Goal: Task Accomplishment & Management: Manage account settings

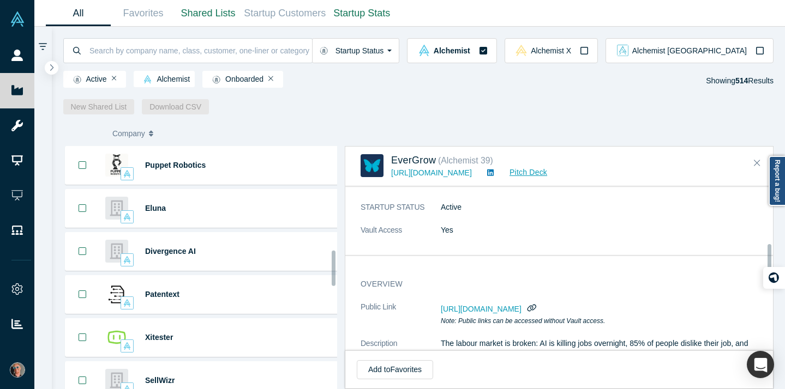
scroll to position [371, 0]
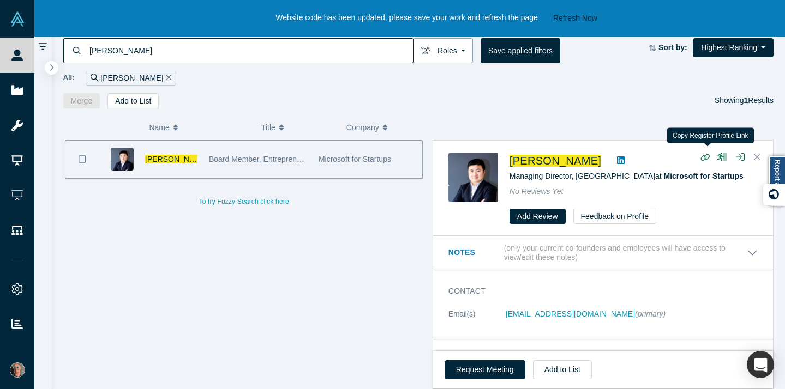
click at [457, 47] on button "Roles" at bounding box center [443, 50] width 60 height 25
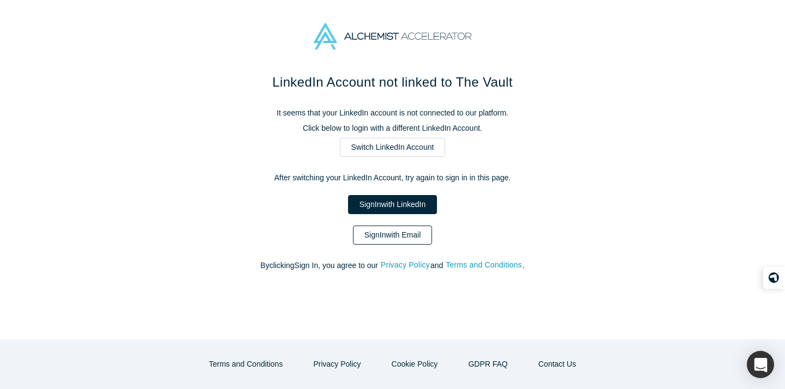
click at [401, 236] on link "Sign In with Email" at bounding box center [393, 235] width 80 height 19
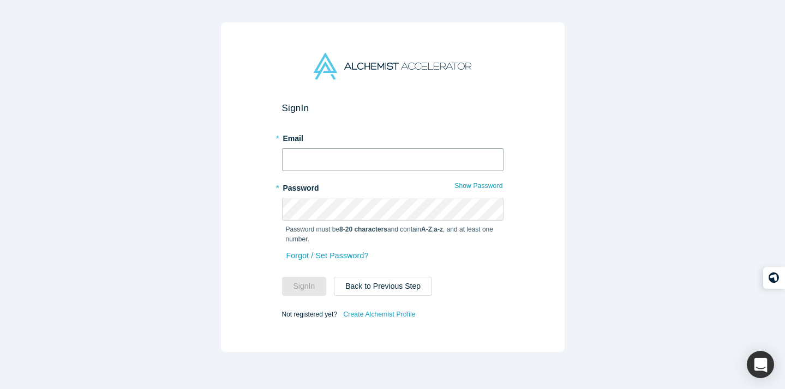
click at [362, 169] on input "text" at bounding box center [392, 159] width 221 height 23
type input "[PERSON_NAME][EMAIL_ADDRESS][DOMAIN_NAME]"
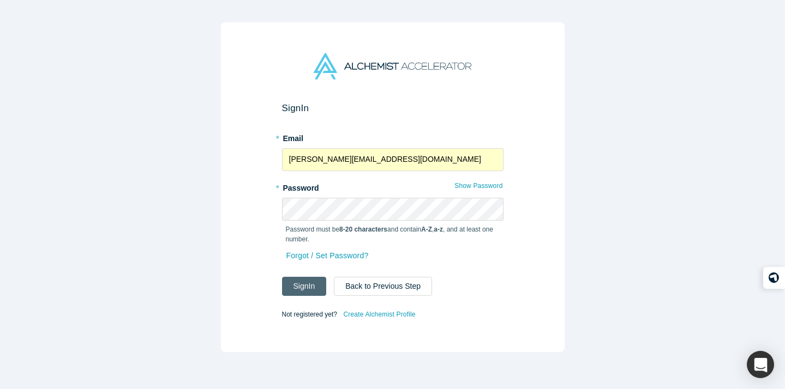
click at [304, 287] on button "Sign In" at bounding box center [304, 286] width 45 height 19
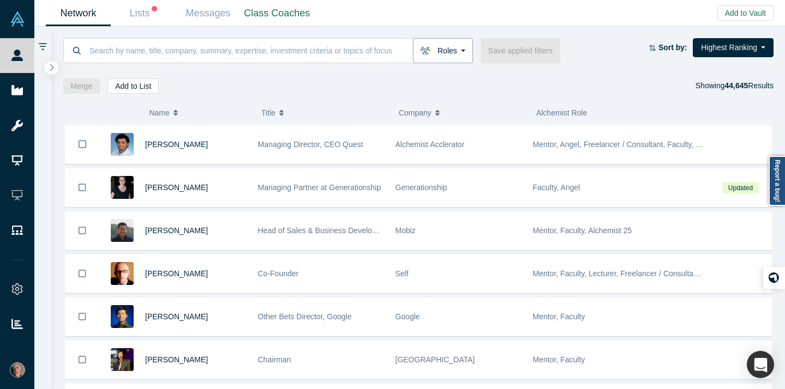
click at [458, 51] on button "Roles" at bounding box center [443, 50] width 60 height 25
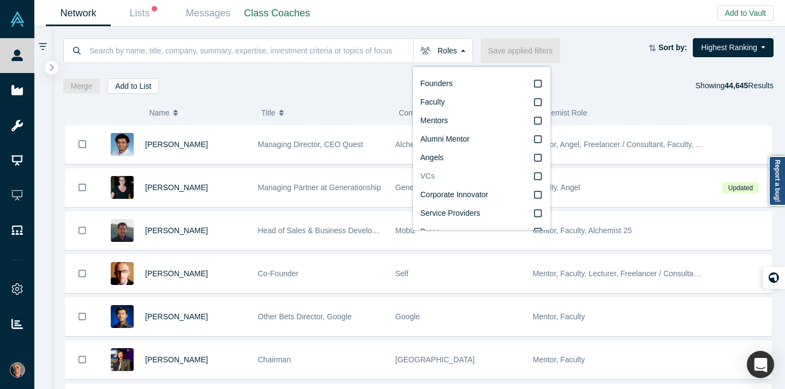
scroll to position [17, 0]
click at [538, 86] on icon at bounding box center [538, 85] width 8 height 9
click at [0, 0] on input "Faculty" at bounding box center [0, 0] width 0 height 0
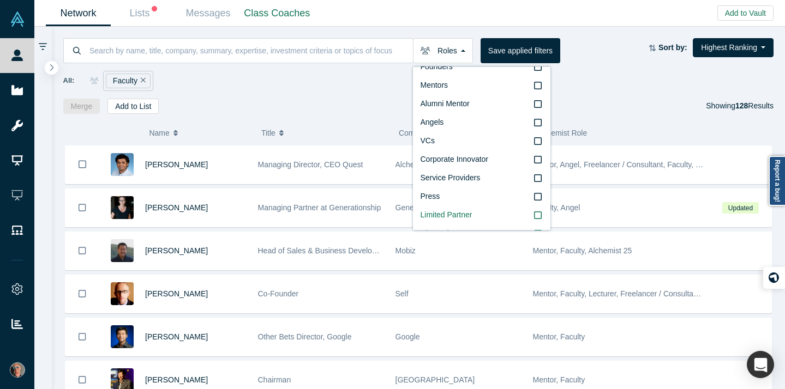
click at [600, 101] on div "Merge Add to List Showing 128 Results" at bounding box center [418, 106] width 711 height 15
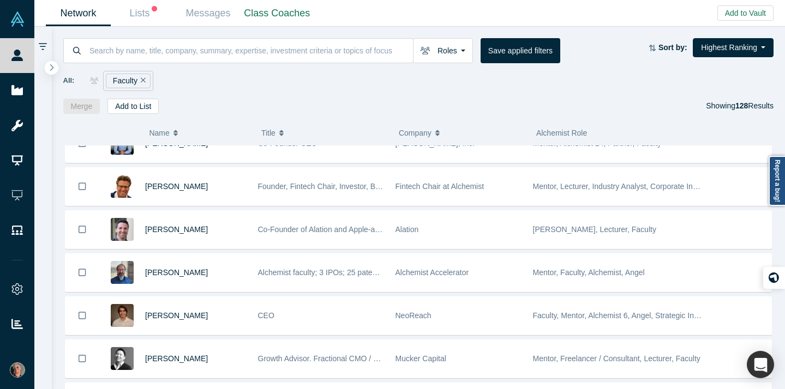
scroll to position [504, 0]
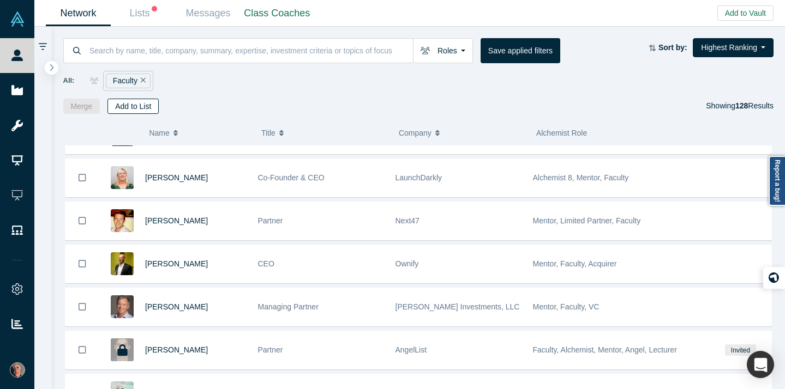
click at [139, 107] on button "Add to List" at bounding box center [132, 106] width 51 height 15
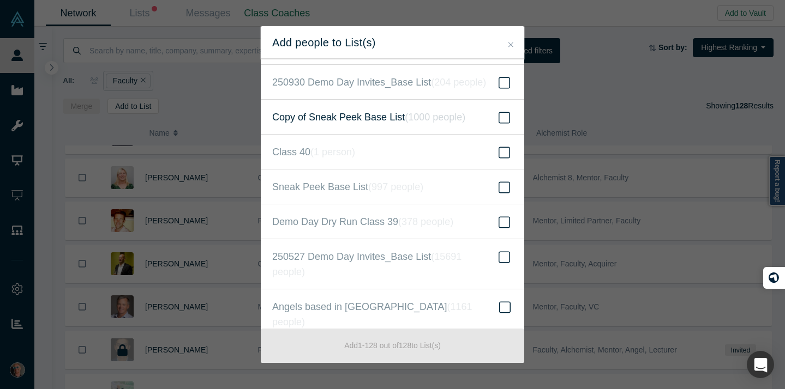
scroll to position [0, 0]
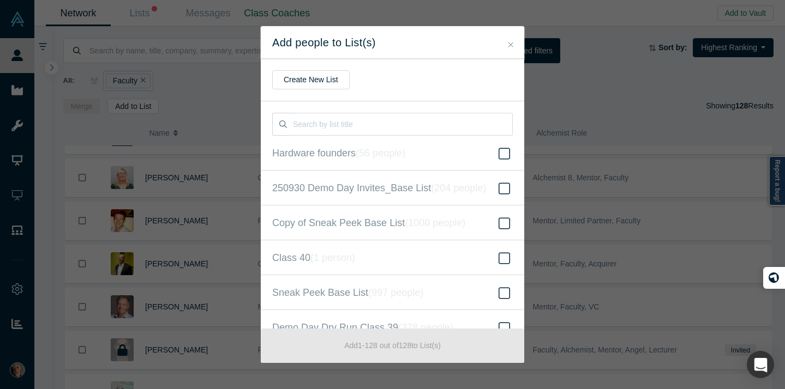
click at [510, 44] on icon "Close" at bounding box center [510, 44] width 5 height 5
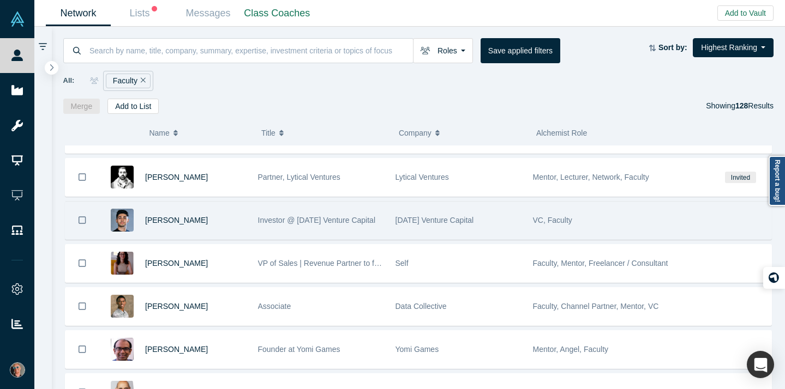
scroll to position [5195, 0]
